Goal: Information Seeking & Learning: Learn about a topic

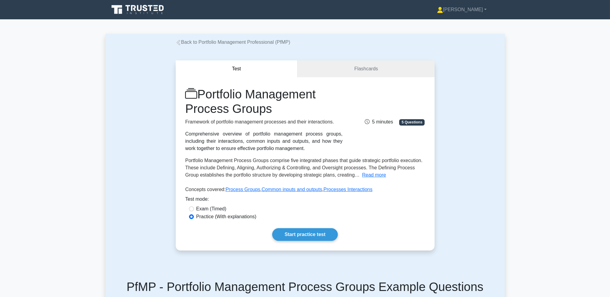
click at [141, 8] on icon at bounding box center [139, 8] width 5 height 6
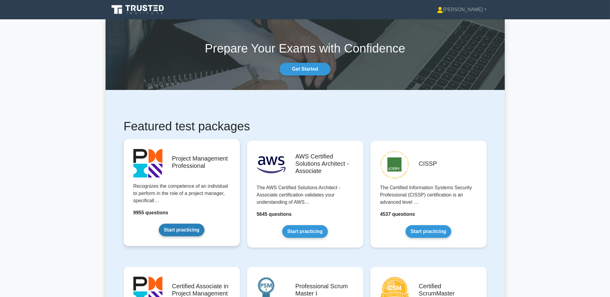
click at [186, 224] on link "Start practicing" at bounding box center [182, 230] width 46 height 13
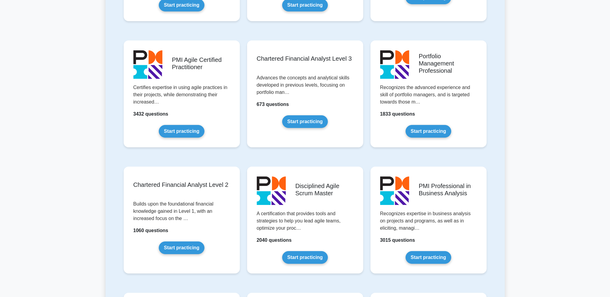
scroll to position [604, 0]
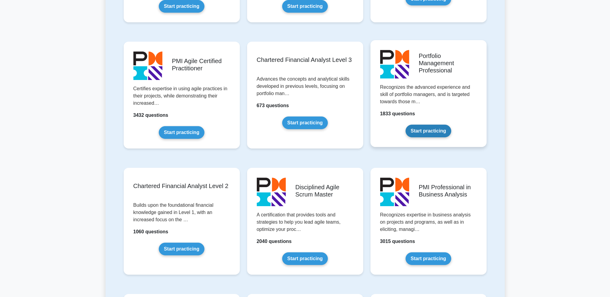
click at [439, 125] on link "Start practicing" at bounding box center [428, 131] width 46 height 13
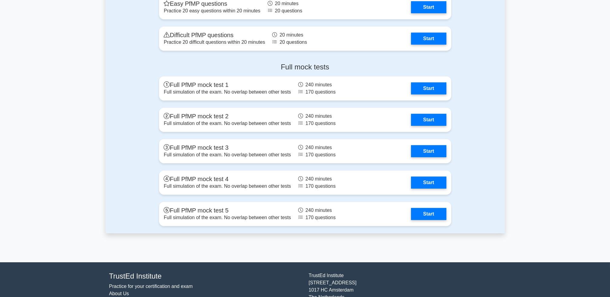
scroll to position [526, 0]
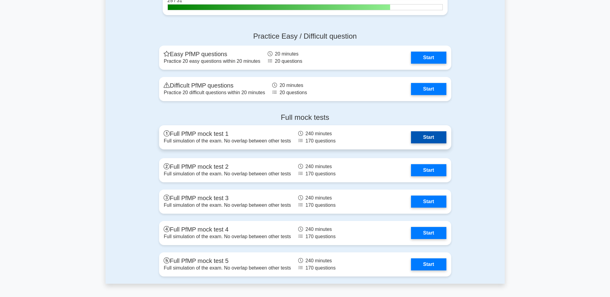
click at [431, 134] on link "Start" at bounding box center [428, 137] width 35 height 12
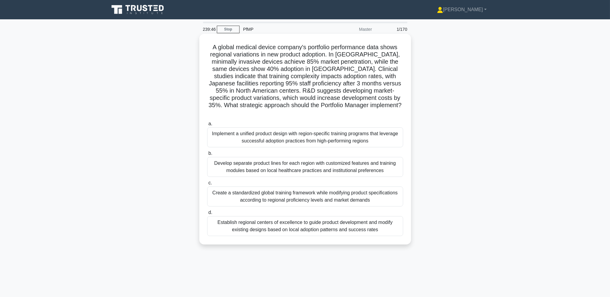
drag, startPoint x: 335, startPoint y: 217, endPoint x: 392, endPoint y: 231, distance: 58.8
click at [392, 231] on div "A global medical device company's portfolio performance data shows regional var…" at bounding box center [305, 139] width 207 height 206
